Goal: Task Accomplishment & Management: Use online tool/utility

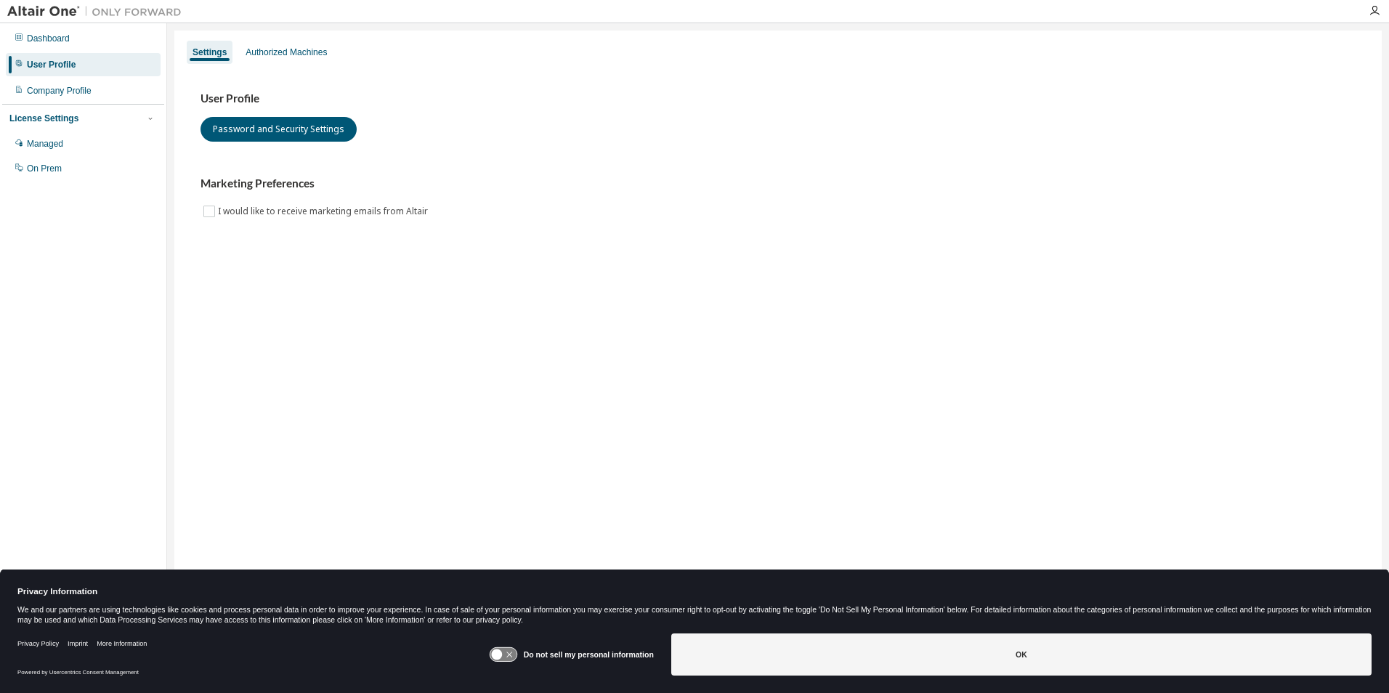
click at [72, 66] on div "User Profile" at bounding box center [51, 65] width 49 height 12
drag, startPoint x: 264, startPoint y: 50, endPoint x: 253, endPoint y: 46, distance: 11.5
click at [264, 50] on div "Authorized Machines" at bounding box center [285, 52] width 81 height 12
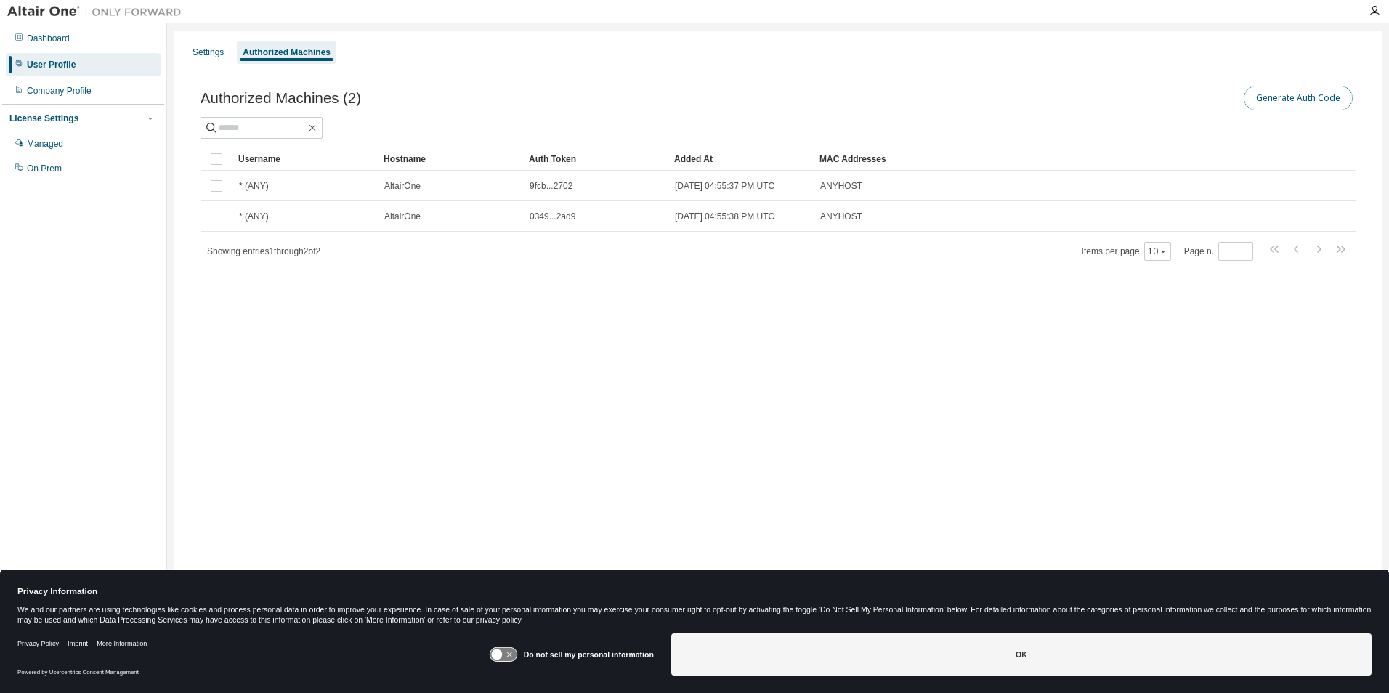
click at [1285, 102] on button "Generate Auth Code" at bounding box center [1297, 98] width 109 height 25
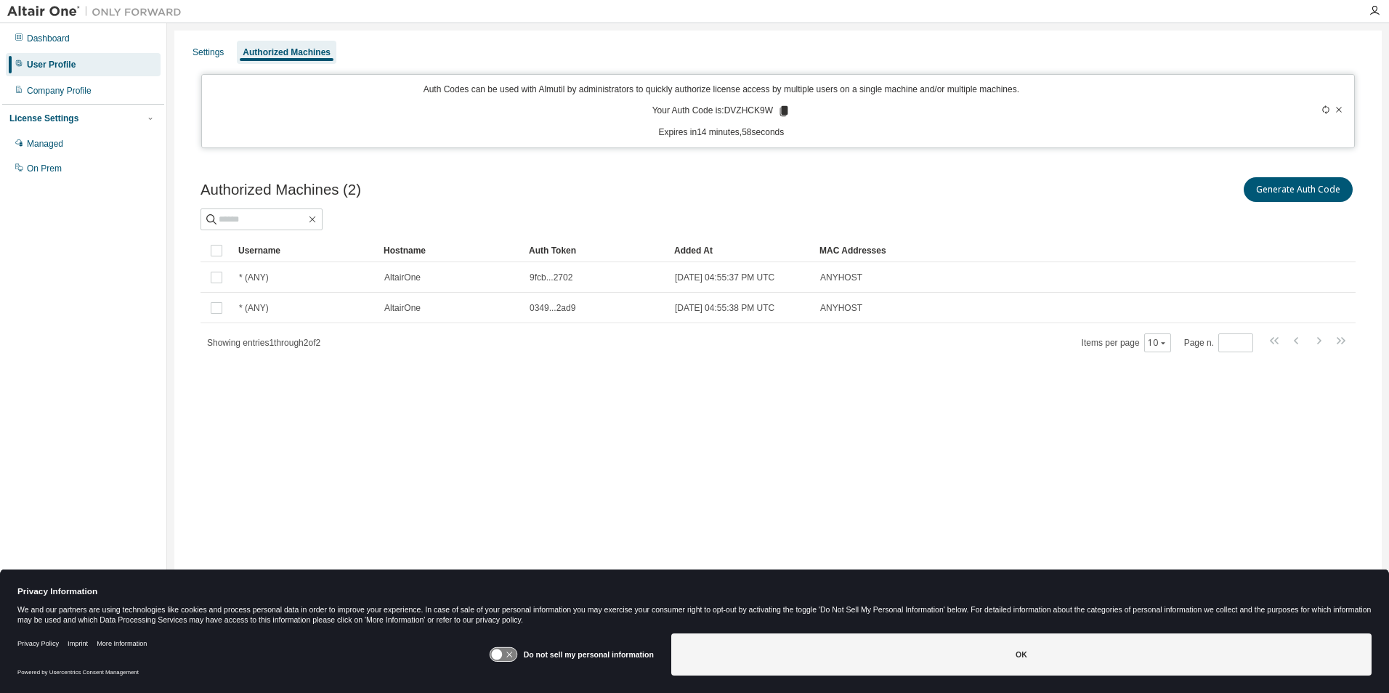
click at [750, 110] on p "Your Auth Code is: DVZHCK9W" at bounding box center [721, 111] width 138 height 13
click at [749, 111] on p "Your Auth Code is: DVZHCK9W" at bounding box center [721, 111] width 138 height 13
click at [784, 110] on icon at bounding box center [784, 111] width 8 height 10
